Goal: Browse casually: Explore the website without a specific task or goal

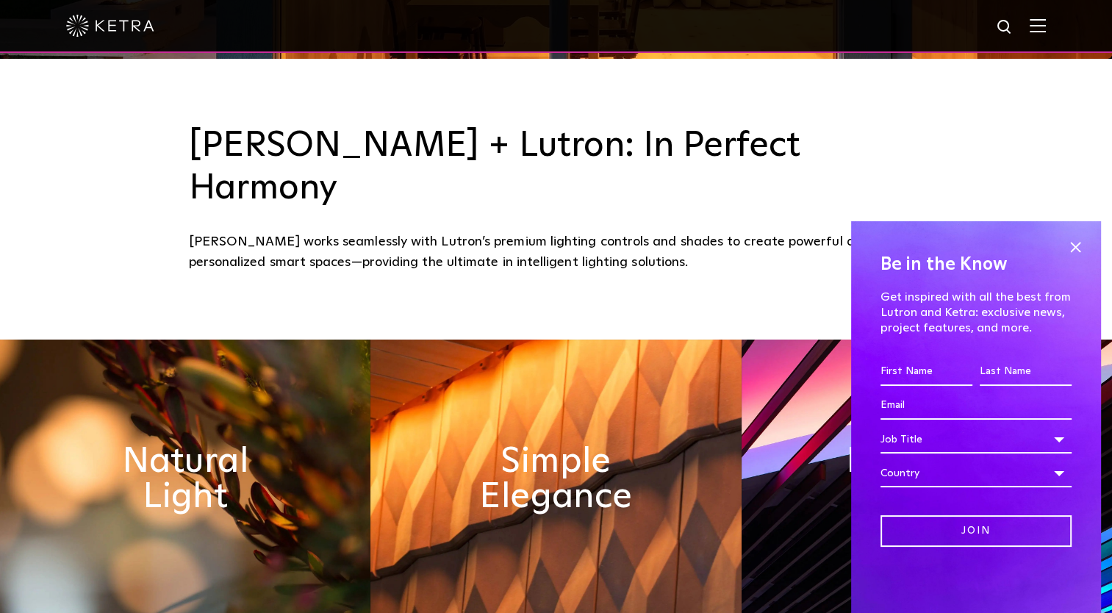
scroll to position [632, 0]
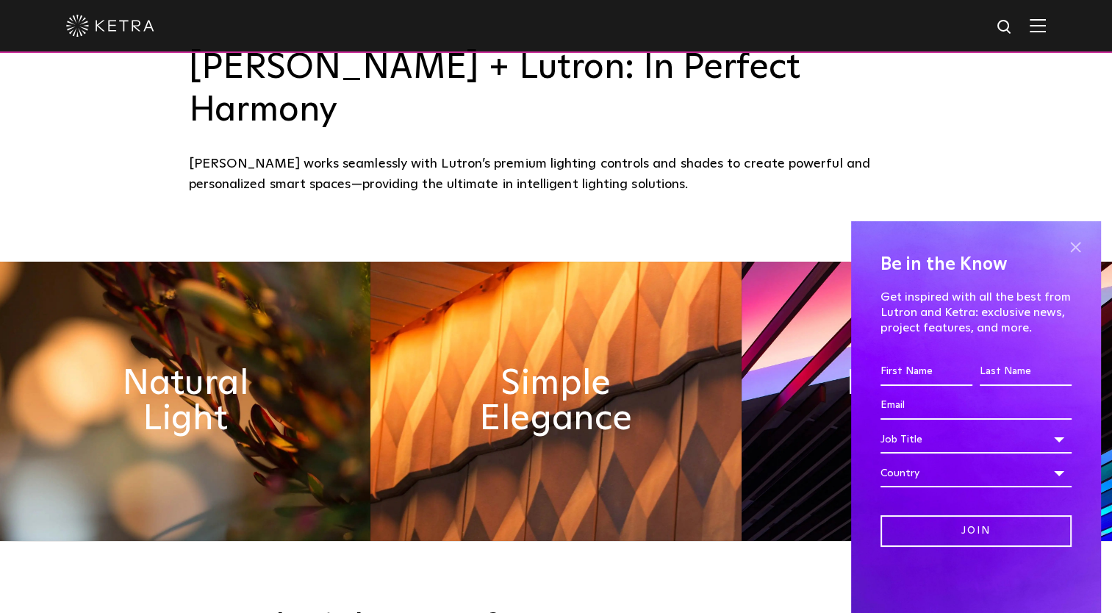
click at [1073, 245] on span at bounding box center [1075, 247] width 22 height 22
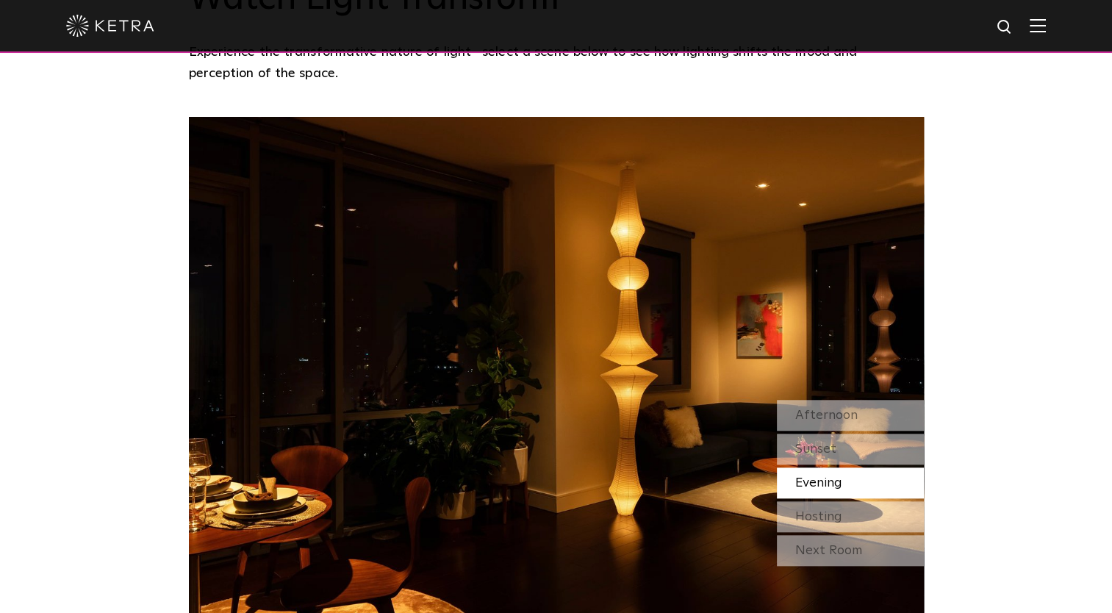
scroll to position [1263, 0]
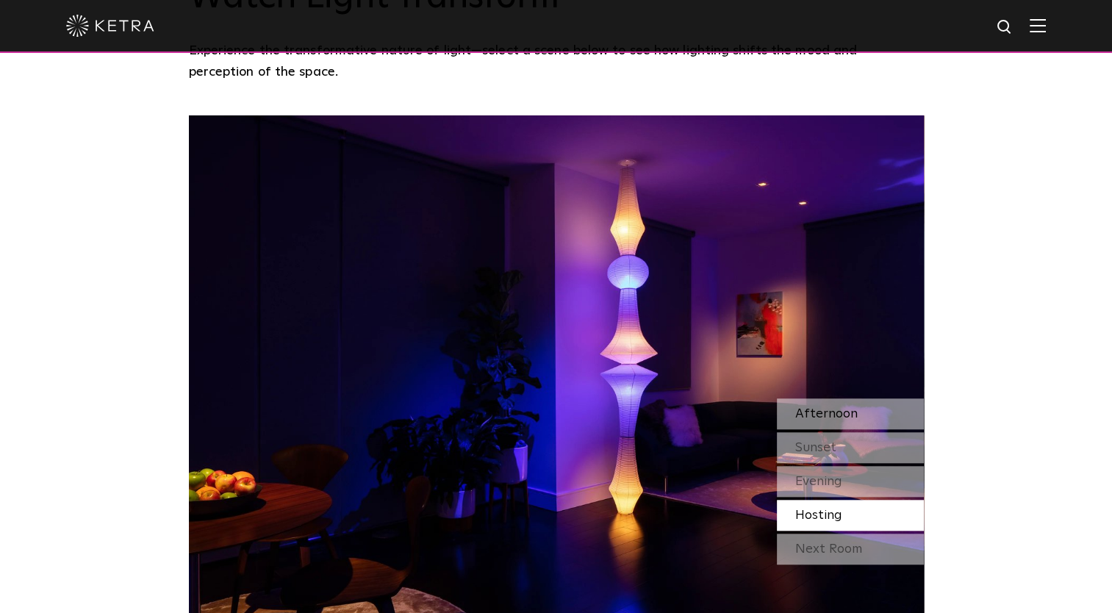
click at [823, 407] on span "Afternoon" at bounding box center [826, 413] width 62 height 13
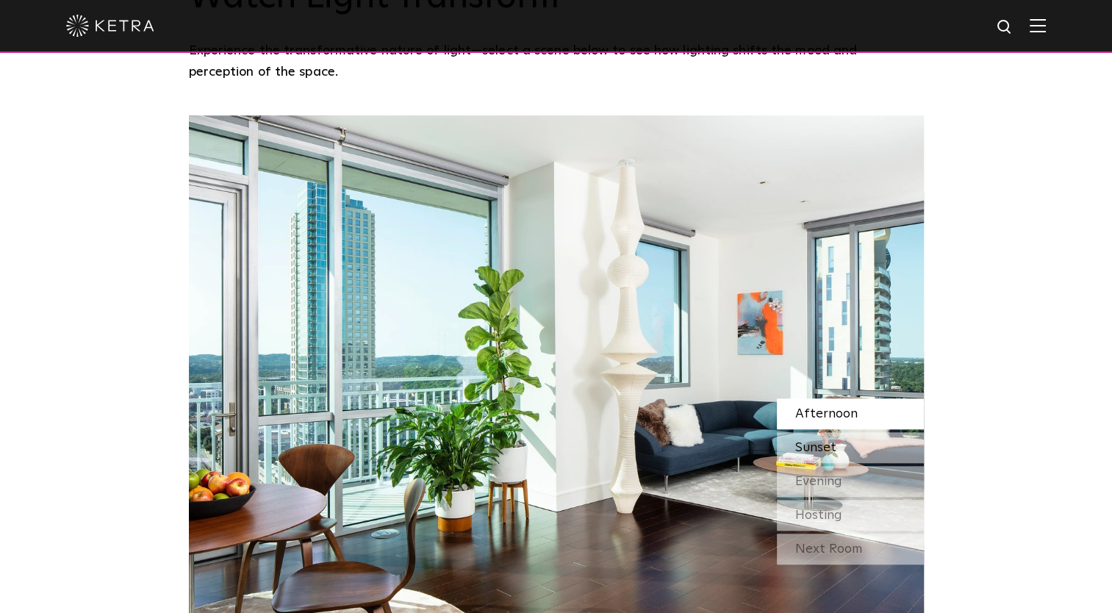
click at [814, 441] on span "Sunset" at bounding box center [815, 447] width 41 height 13
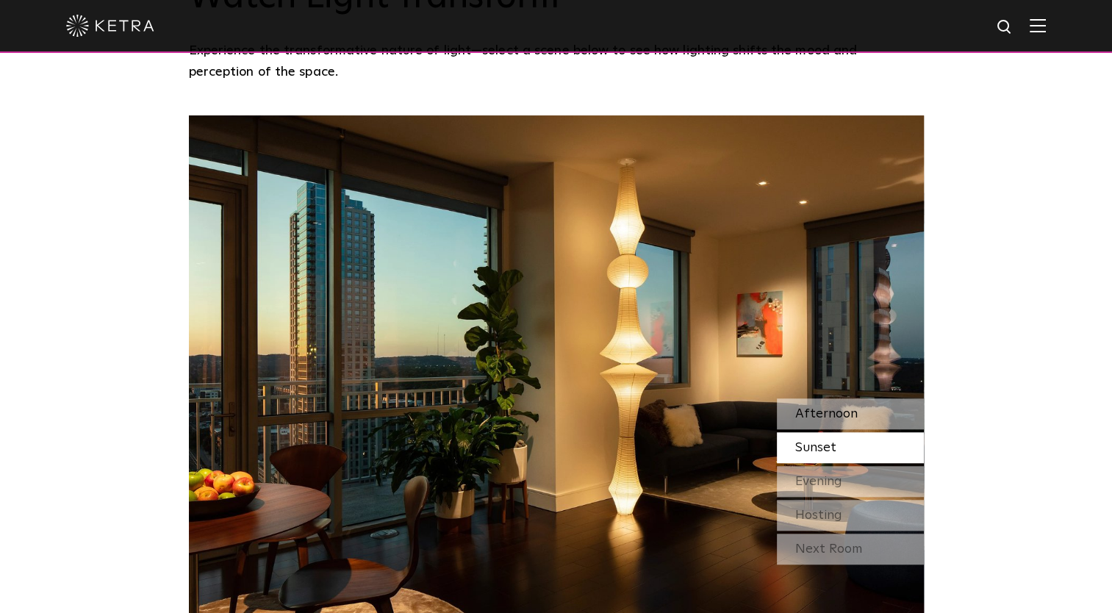
click at [820, 407] on span "Afternoon" at bounding box center [826, 413] width 62 height 13
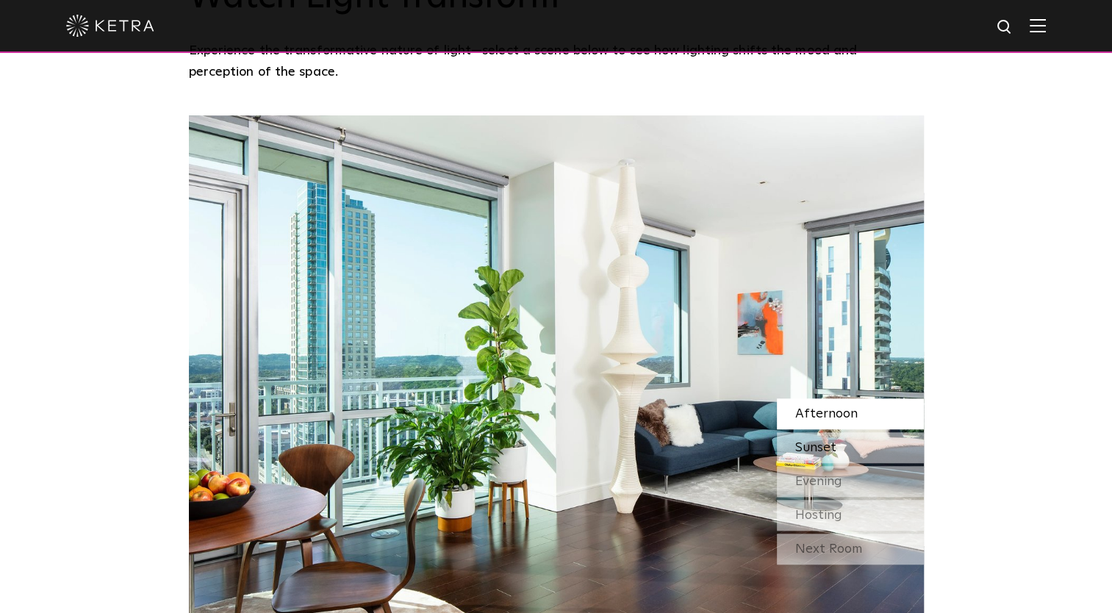
click at [817, 441] on span "Sunset" at bounding box center [815, 447] width 41 height 13
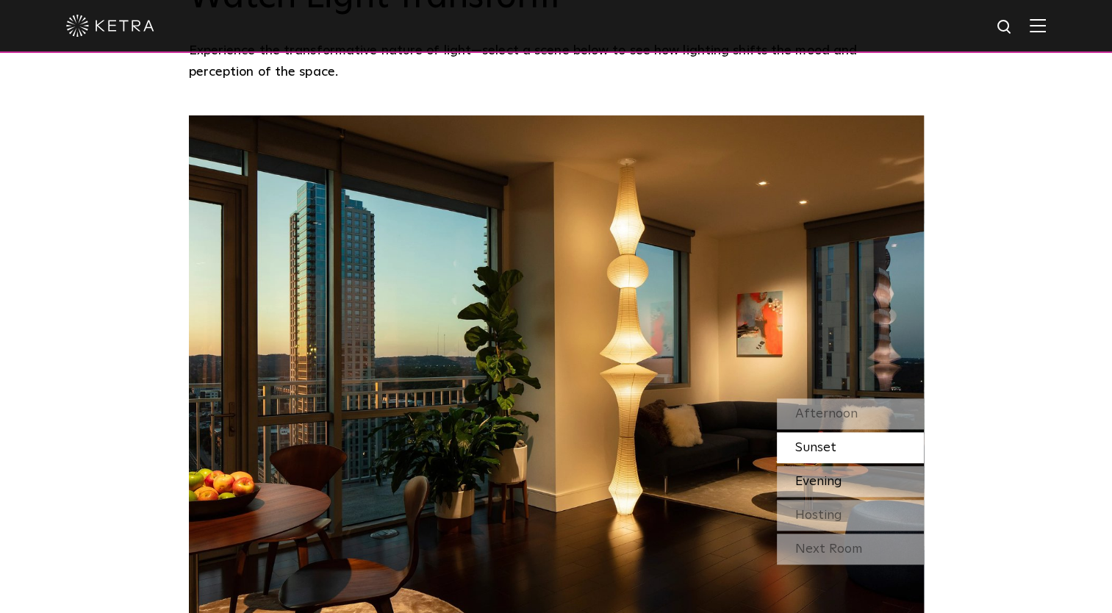
click at [814, 475] on span "Evening" at bounding box center [818, 481] width 47 height 13
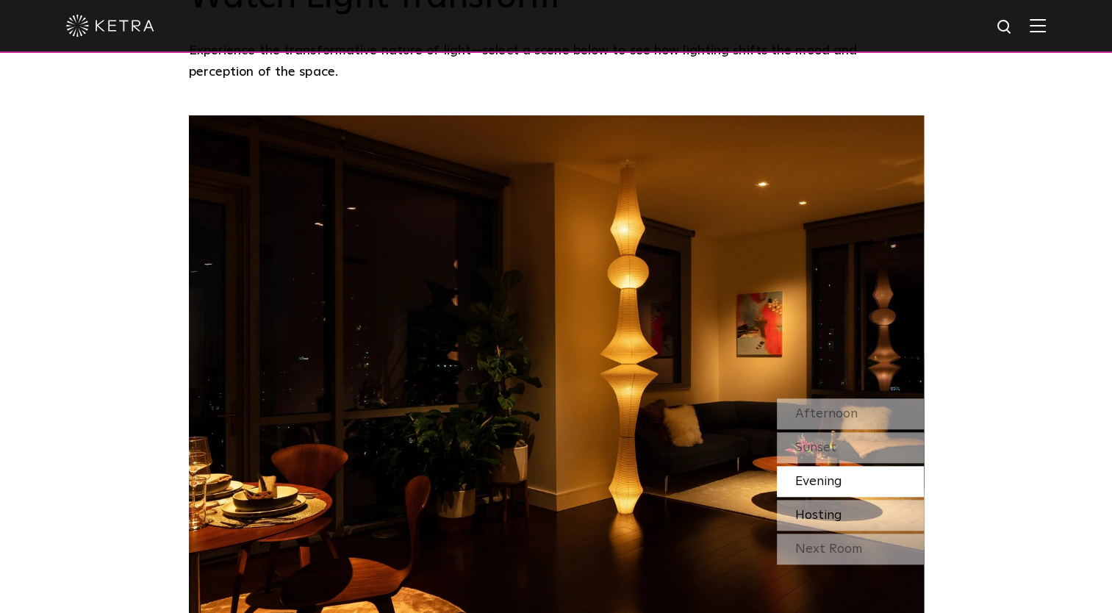
click at [811, 509] on span "Hosting" at bounding box center [818, 515] width 47 height 13
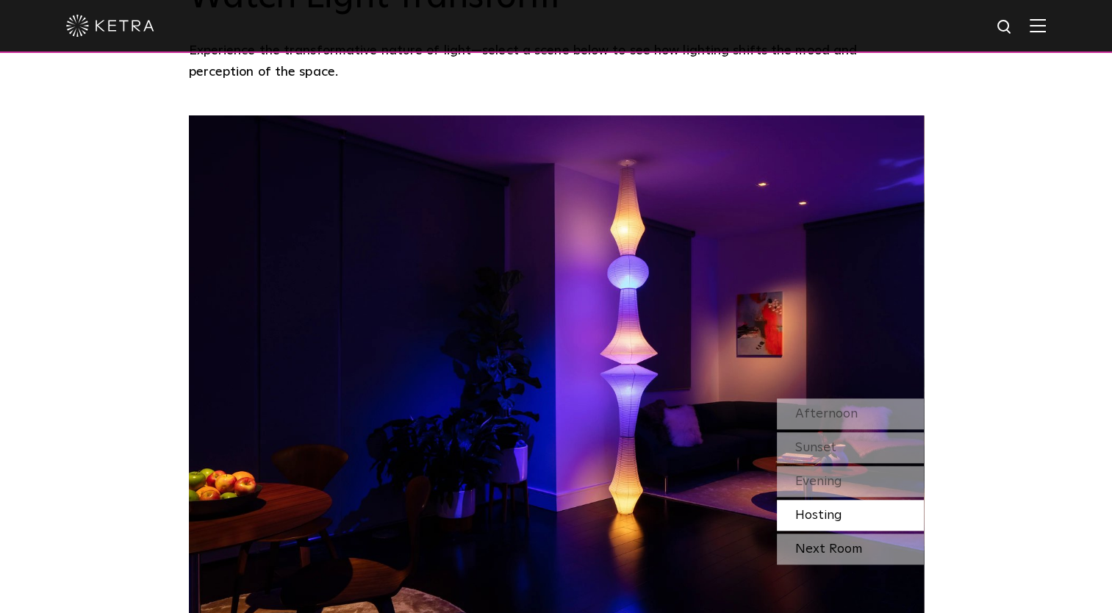
click at [811, 534] on div "Next Room" at bounding box center [850, 549] width 147 height 31
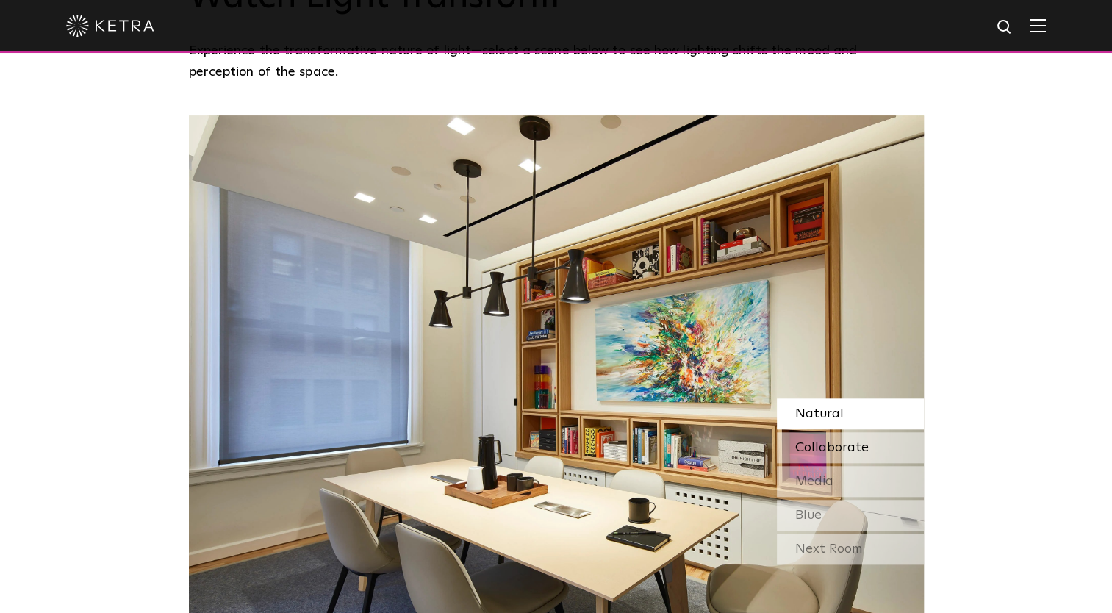
click at [820, 441] on span "Collaborate" at bounding box center [832, 447] width 74 height 13
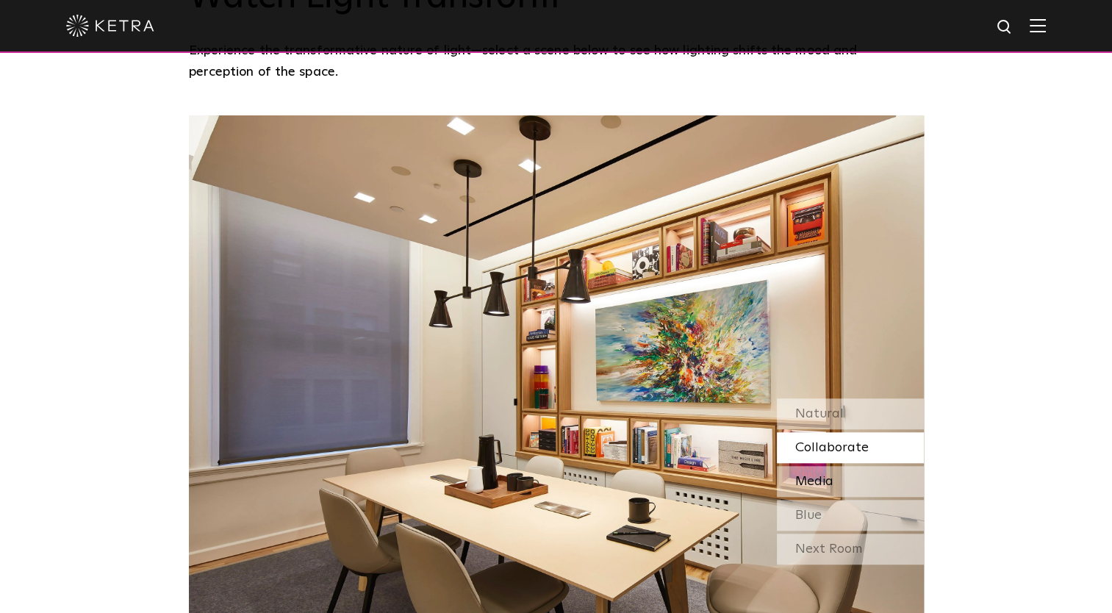
click at [822, 475] on span "Media" at bounding box center [814, 481] width 38 height 13
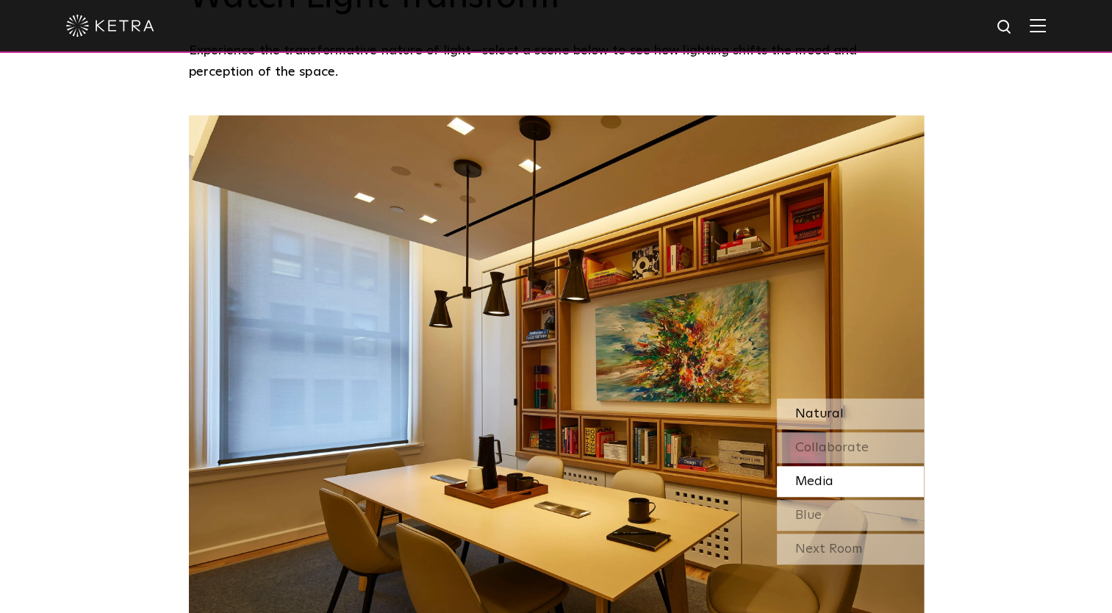
click at [816, 407] on span "Natural" at bounding box center [819, 413] width 49 height 13
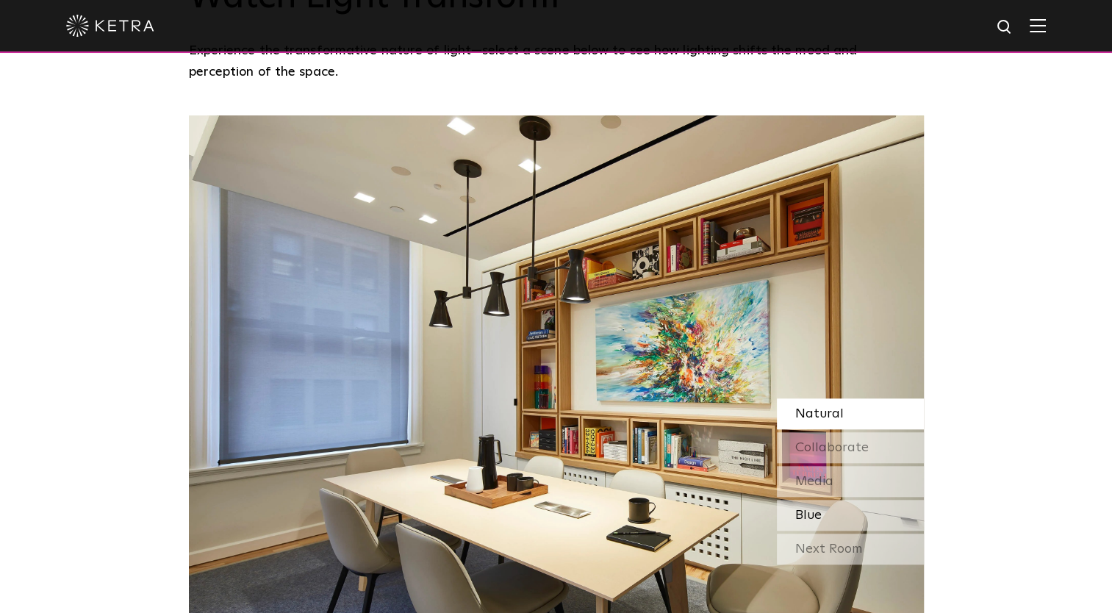
click at [820, 509] on span "Blue" at bounding box center [808, 515] width 26 height 13
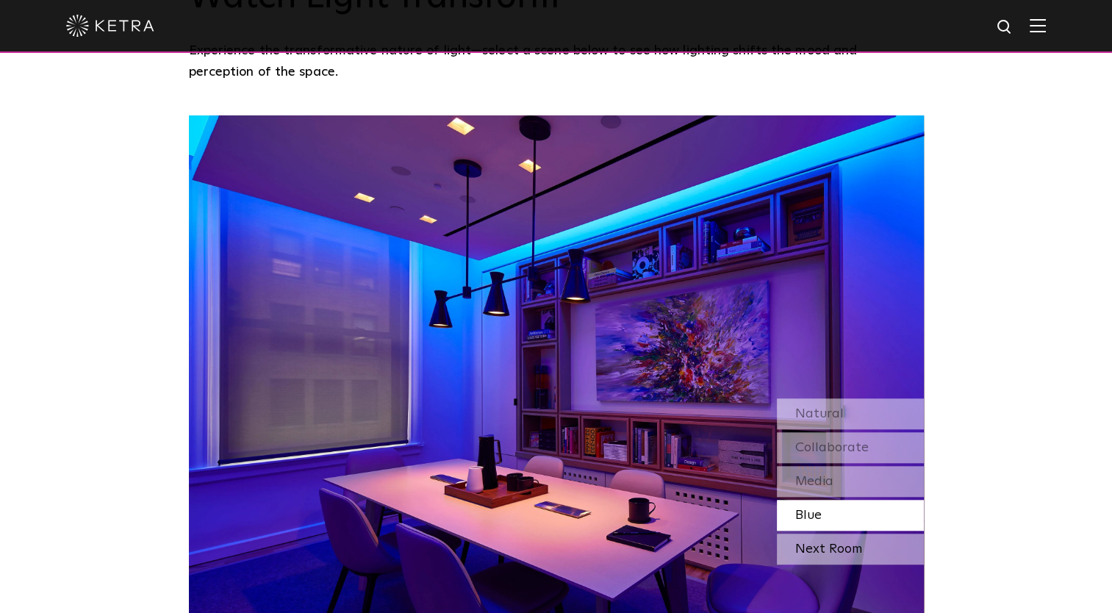
click at [817, 534] on div "Next Room" at bounding box center [850, 549] width 147 height 31
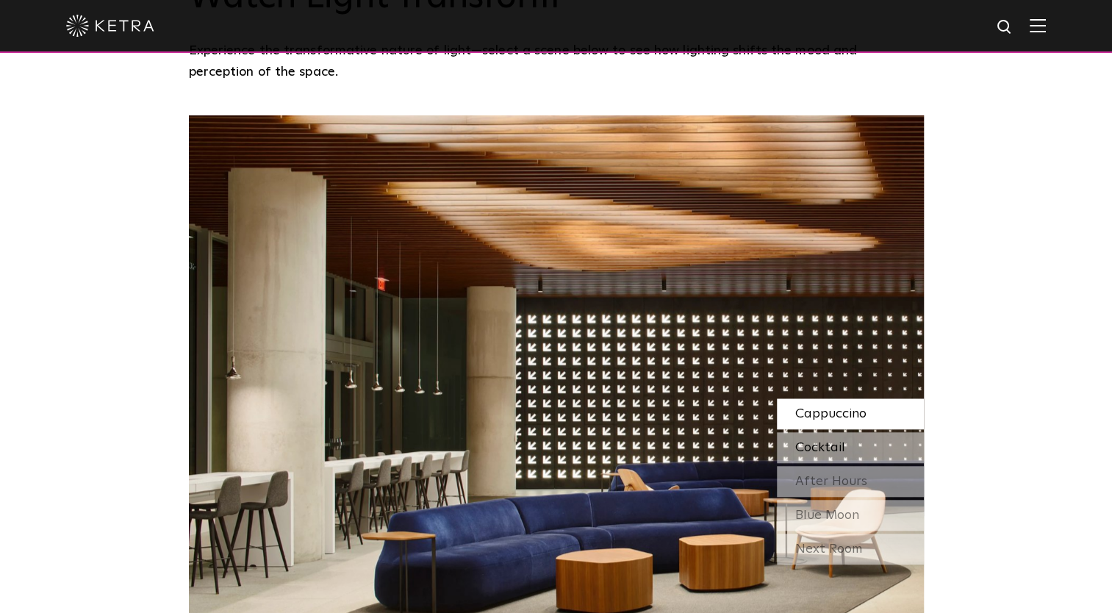
click at [829, 441] on span "Cocktail" at bounding box center [820, 447] width 50 height 13
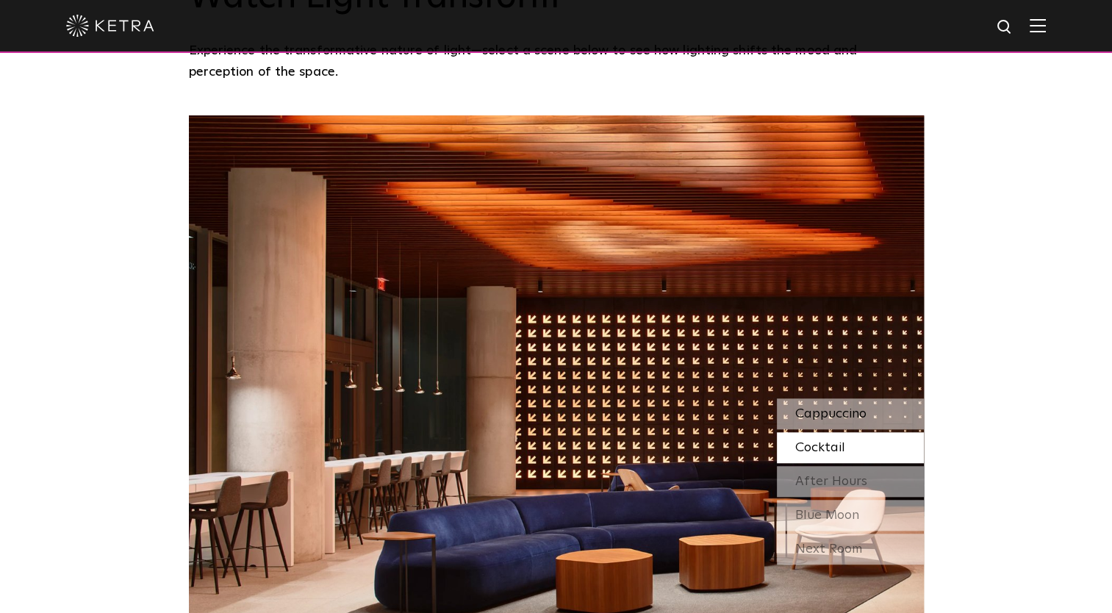
click at [829, 407] on span "Cappuccino" at bounding box center [830, 413] width 71 height 13
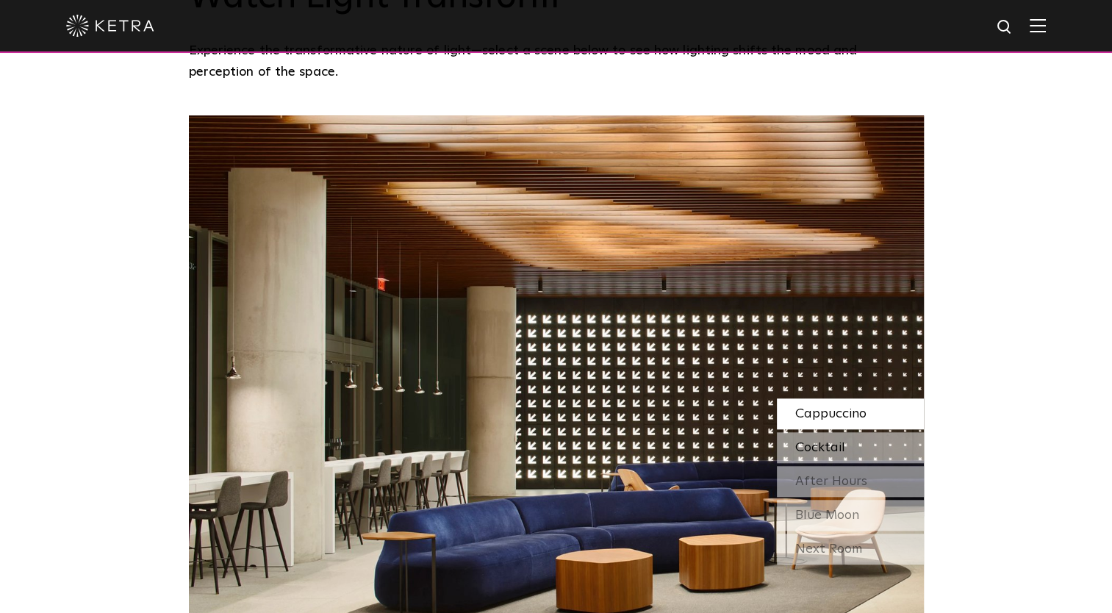
click at [822, 441] on span "Cocktail" at bounding box center [820, 447] width 50 height 13
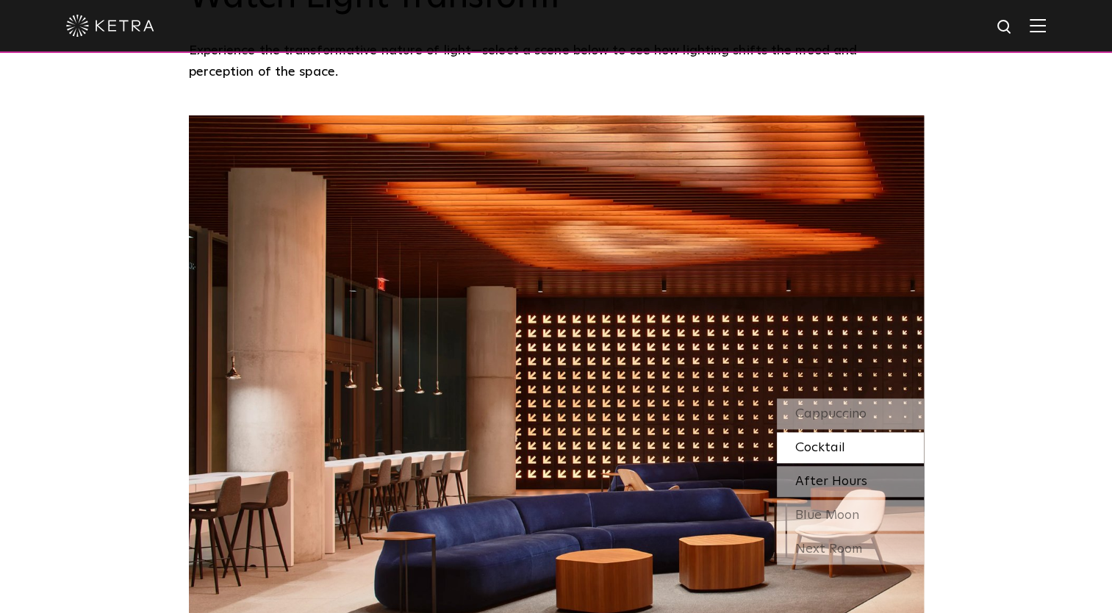
click at [820, 475] on span "After Hours" at bounding box center [831, 481] width 72 height 13
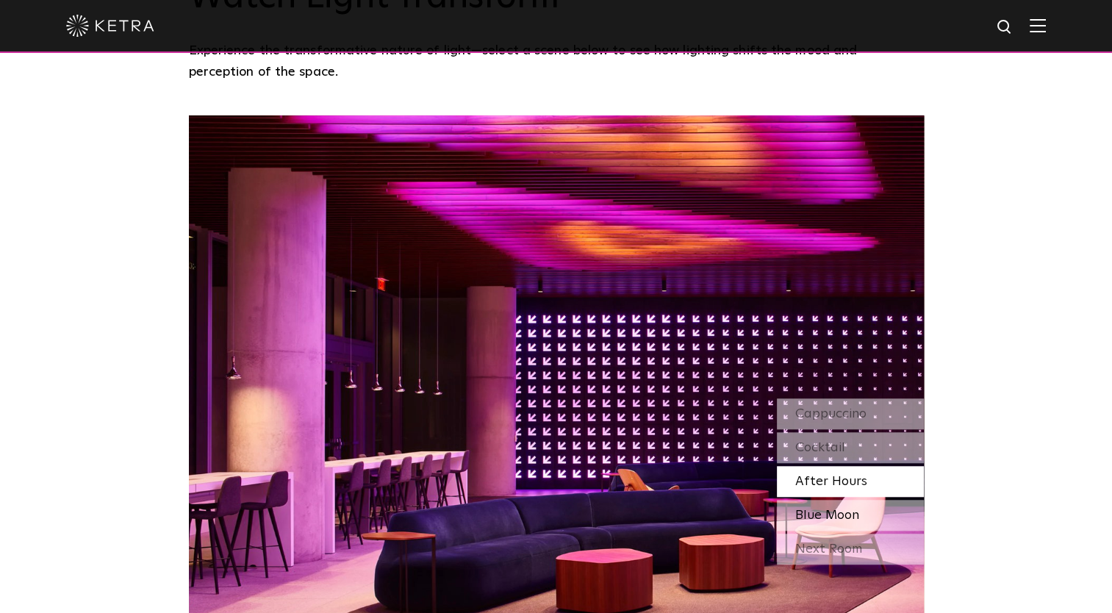
click at [821, 509] on span "Blue Moon" at bounding box center [827, 515] width 64 height 13
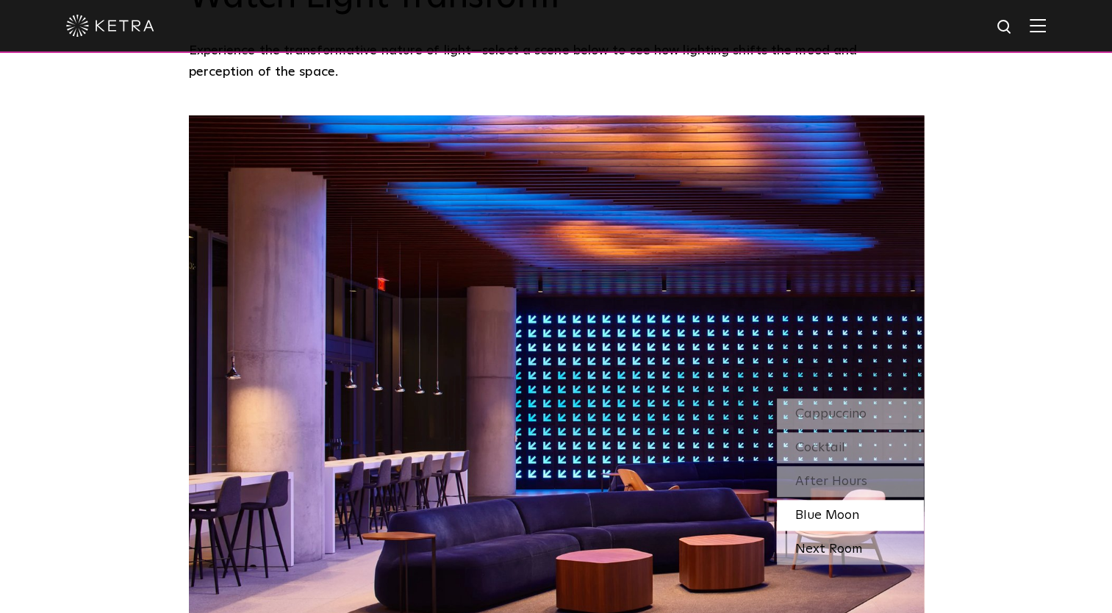
click at [824, 534] on div "Next Room" at bounding box center [850, 549] width 147 height 31
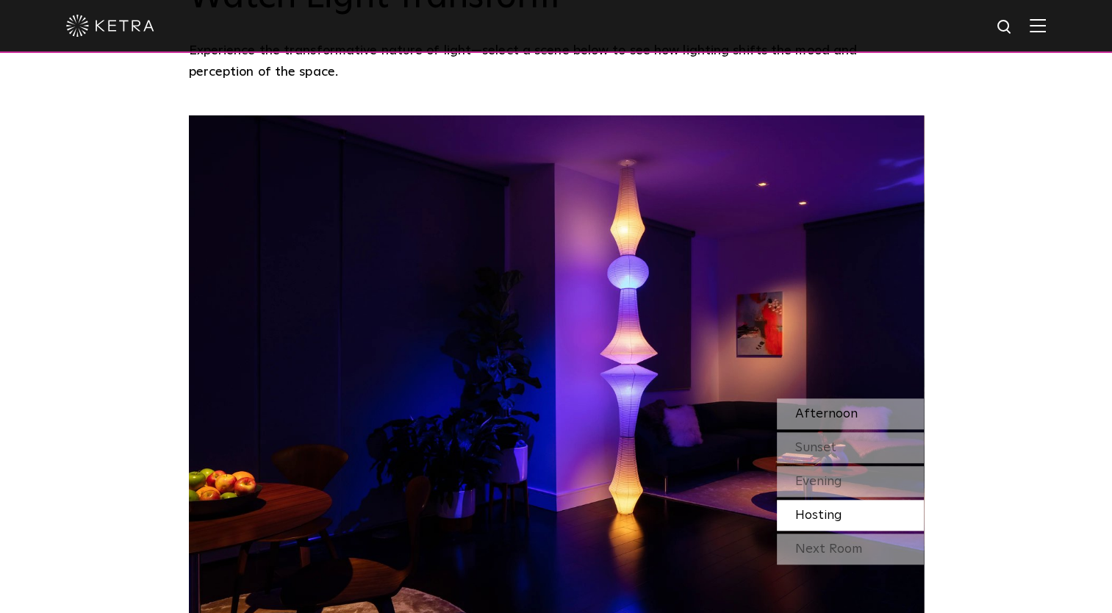
click at [814, 407] on span "Afternoon" at bounding box center [826, 413] width 62 height 13
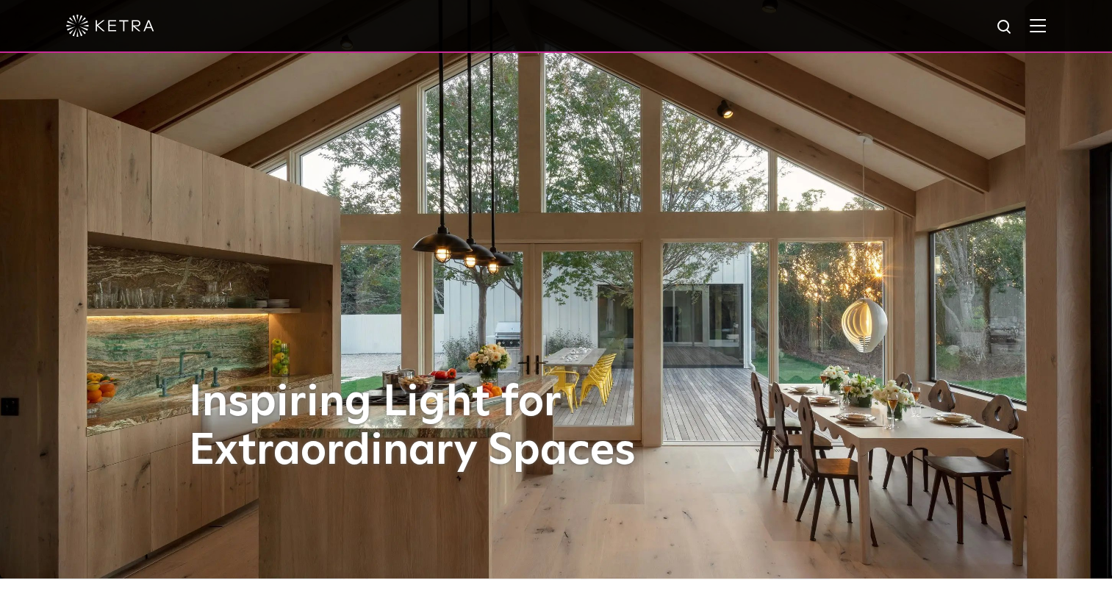
scroll to position [0, 0]
